Goal: Navigation & Orientation: Find specific page/section

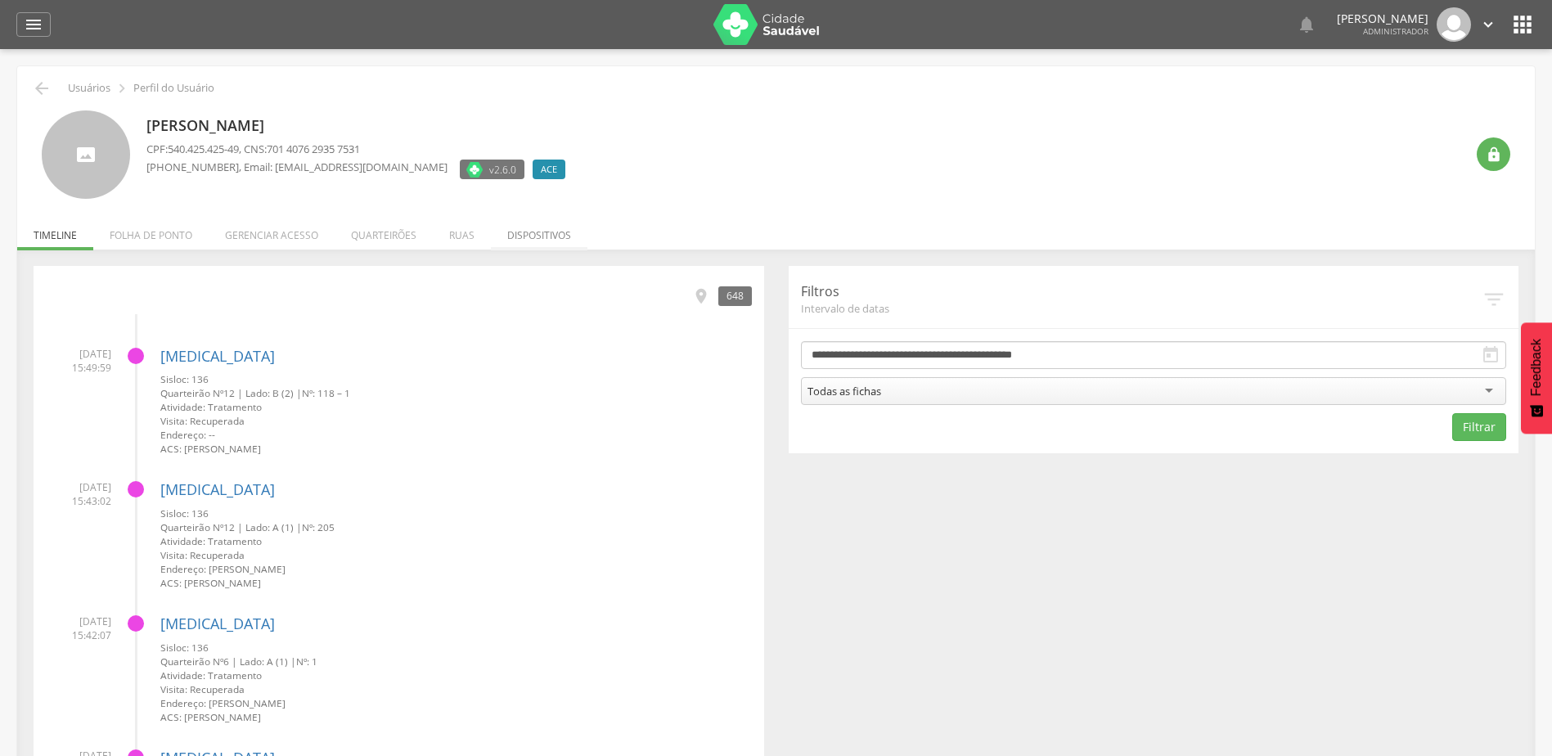
click at [566, 231] on li "Dispositivos" at bounding box center [539, 231] width 97 height 38
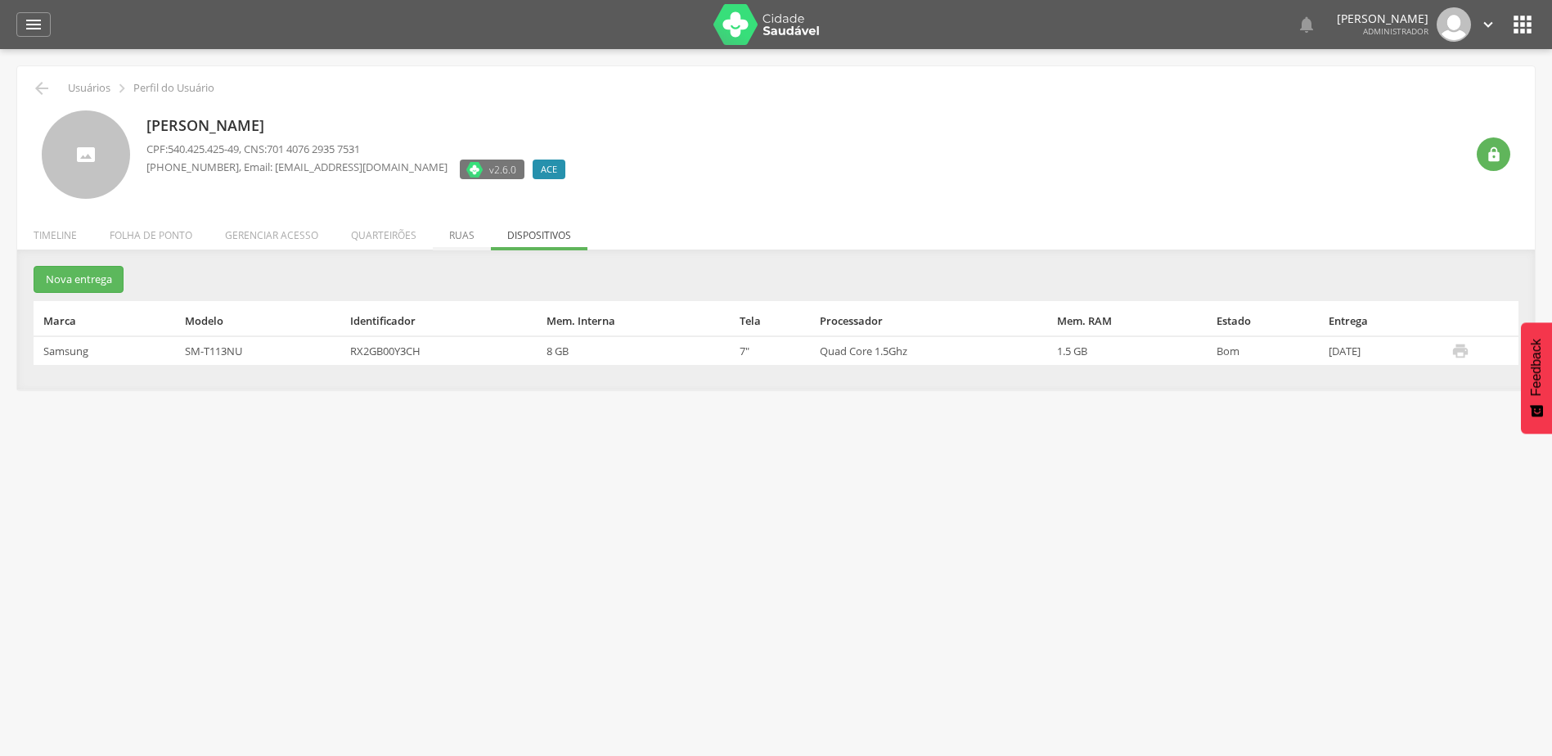
click at [464, 240] on li "Ruas" at bounding box center [462, 231] width 58 height 38
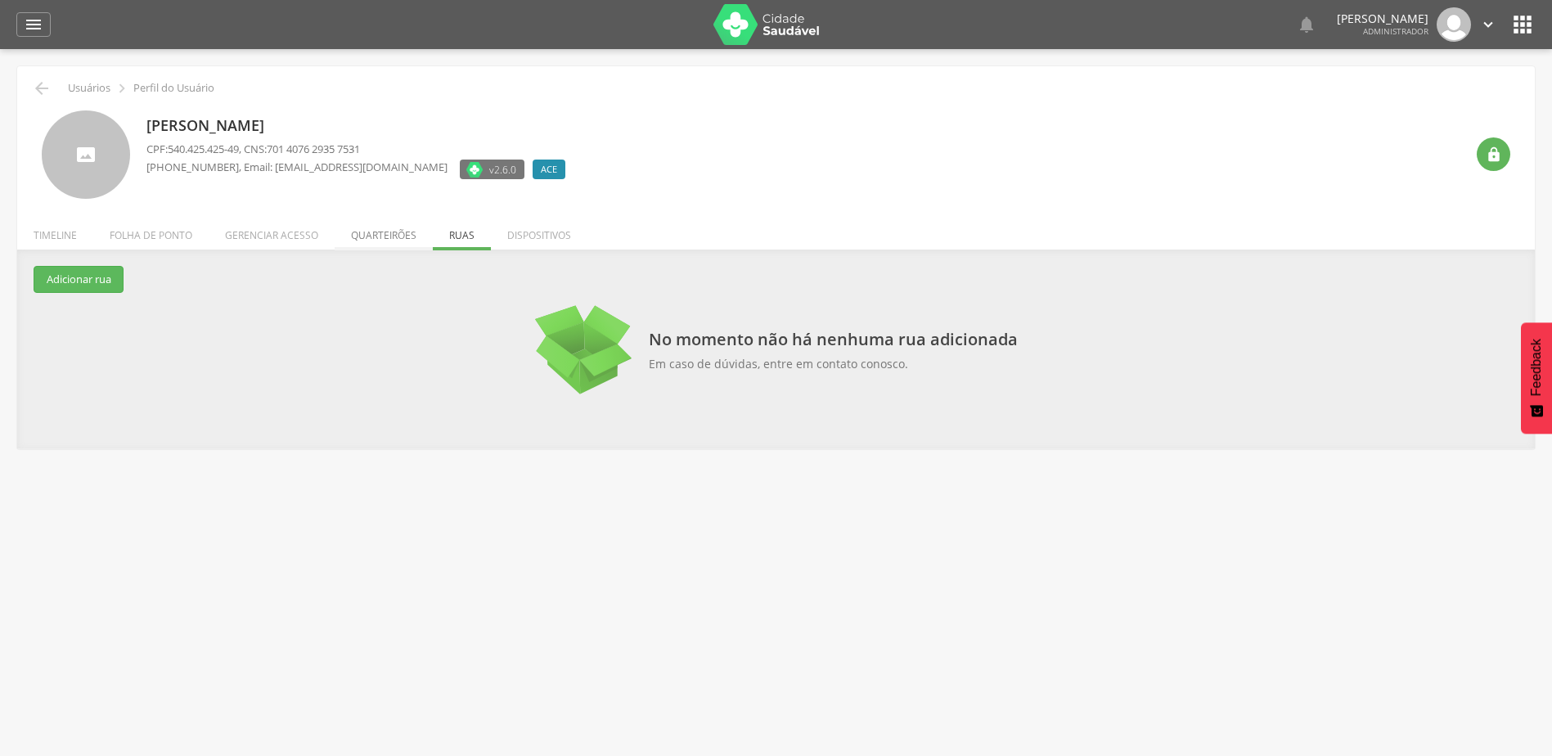
click at [367, 232] on li "Quarteirões" at bounding box center [384, 231] width 98 height 38
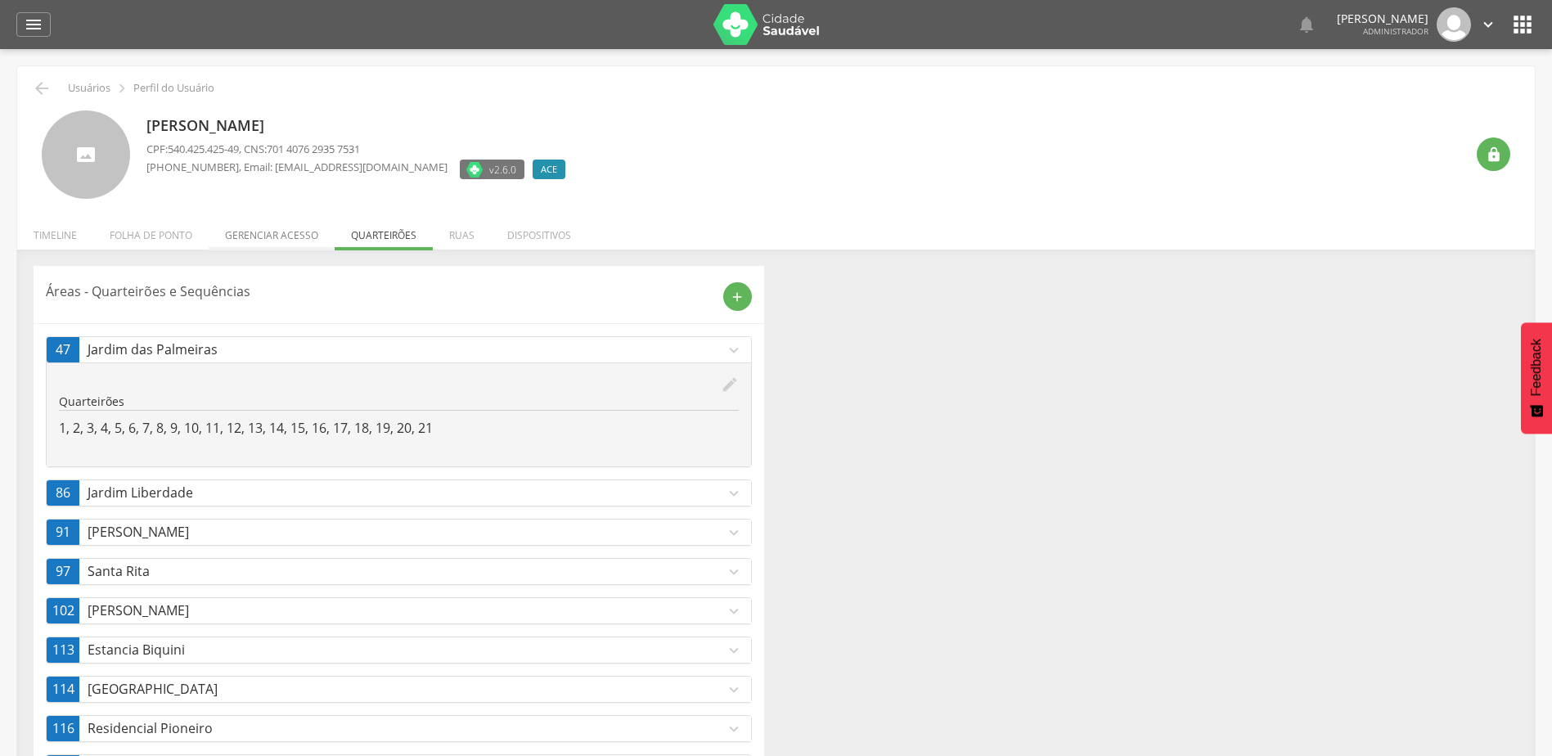
click at [291, 234] on li "Gerenciar acesso" at bounding box center [272, 231] width 126 height 38
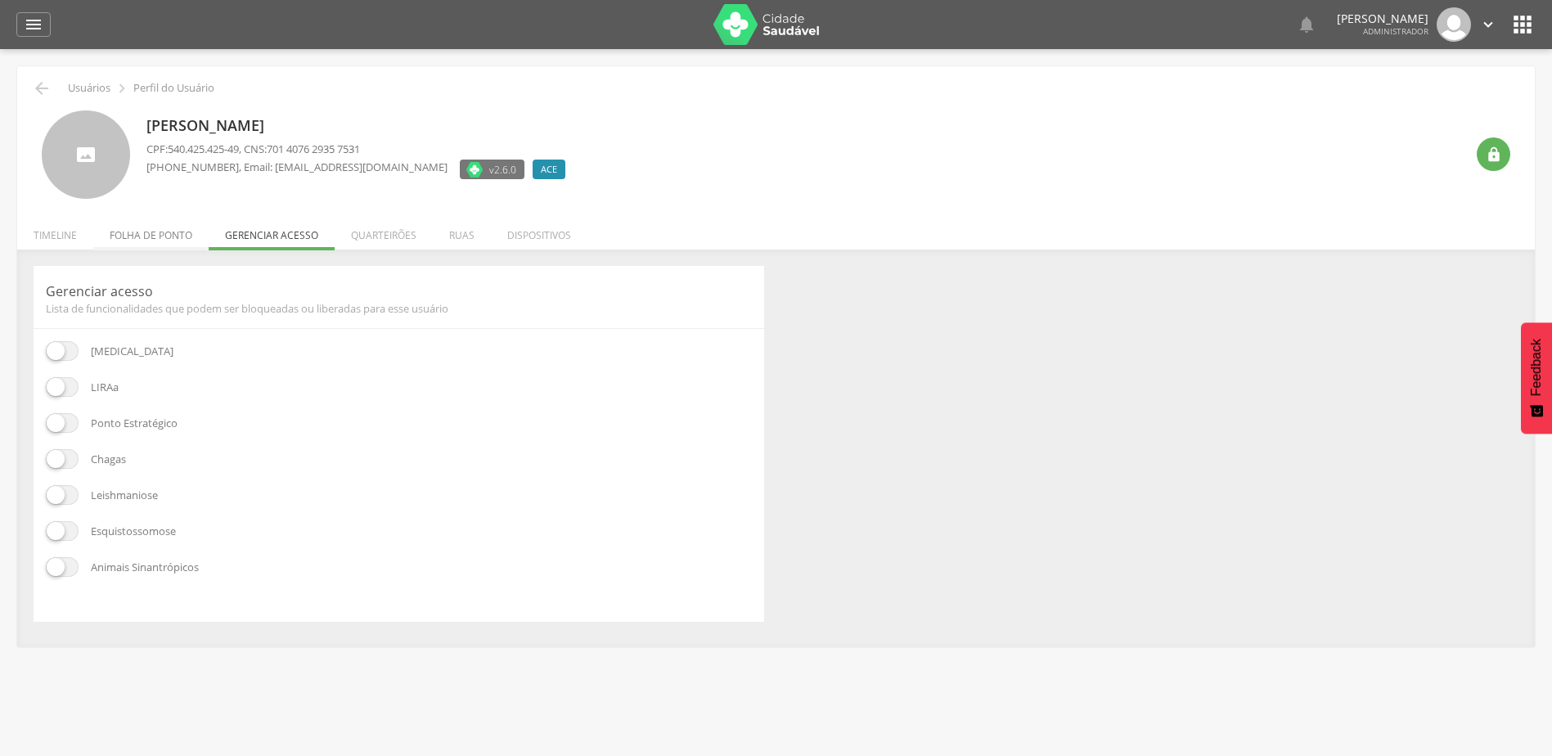
click at [155, 241] on li "Folha de ponto" at bounding box center [150, 231] width 115 height 38
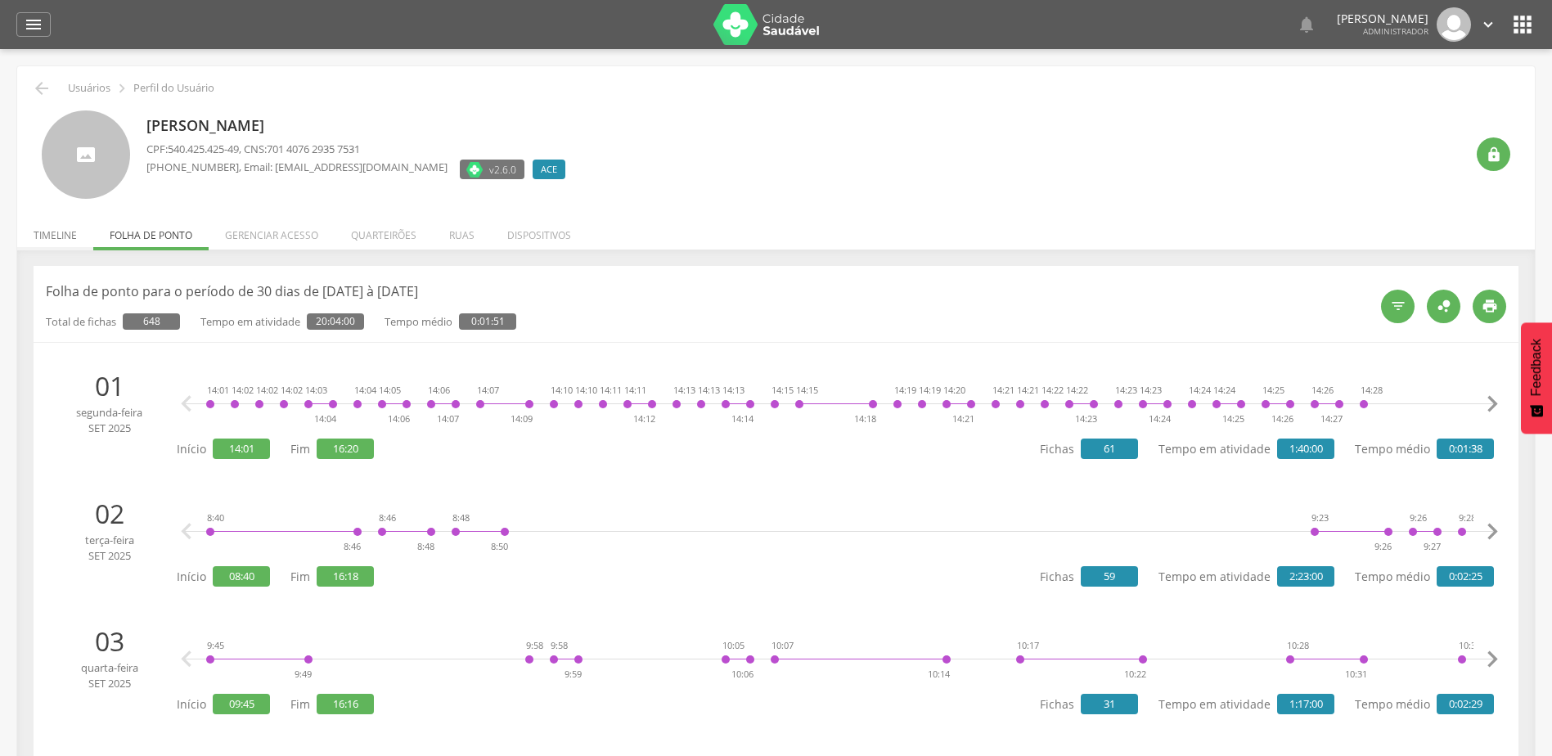
click at [74, 233] on li "Timeline" at bounding box center [55, 231] width 76 height 38
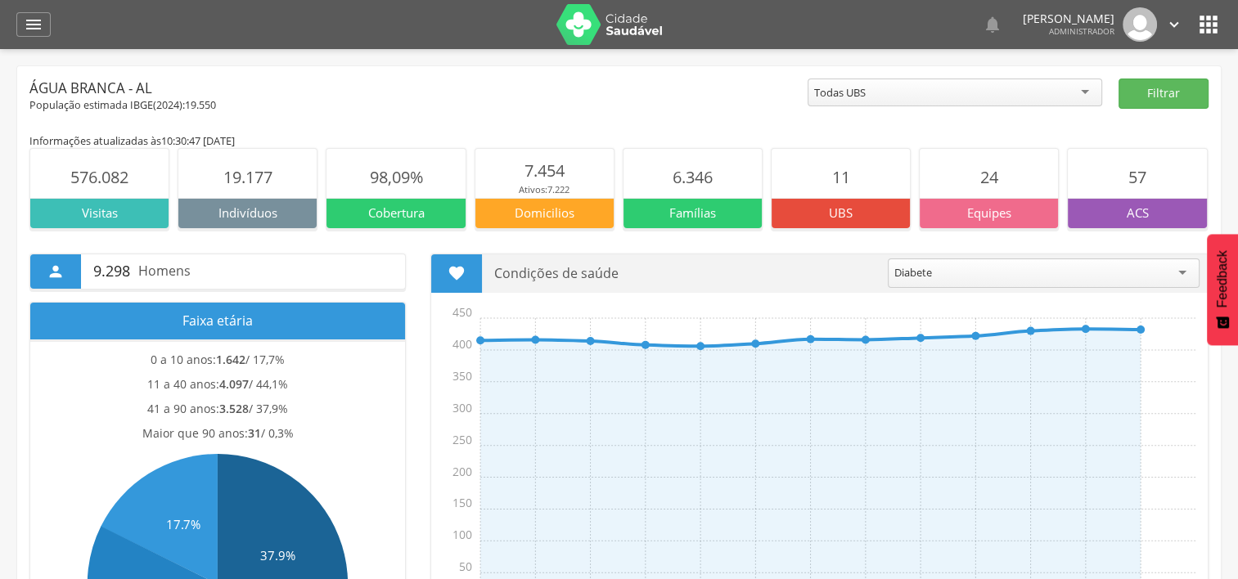
click at [1205, 40] on div "  Lorem ipsum dolor sit amet, sed do eiusmod tempor incididunt ut labore et d…" at bounding box center [644, 24] width 1154 height 49
click at [1202, 31] on icon "" at bounding box center [1208, 24] width 26 height 26
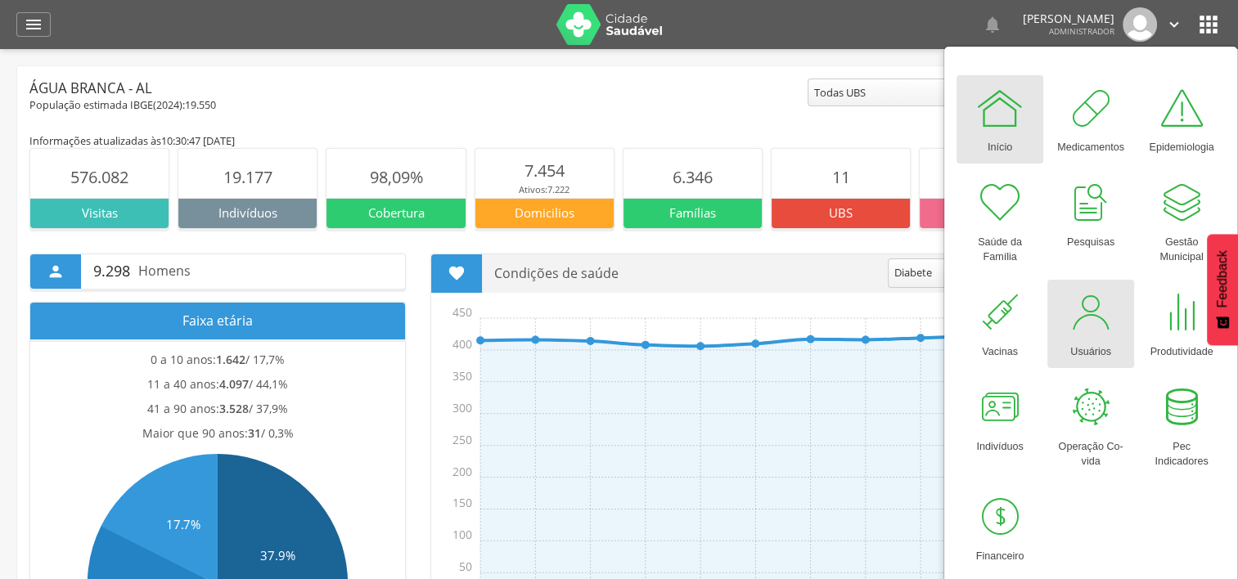
click at [1093, 304] on div at bounding box center [1090, 312] width 49 height 49
